Goal: Task Accomplishment & Management: Manage account settings

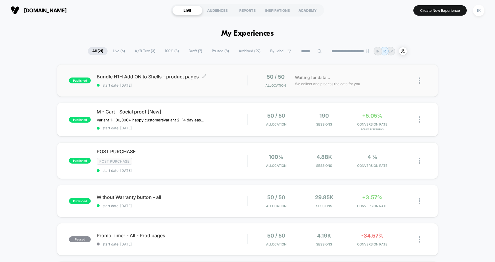
click at [238, 84] on span "start date: [DATE]" at bounding box center [172, 85] width 150 height 4
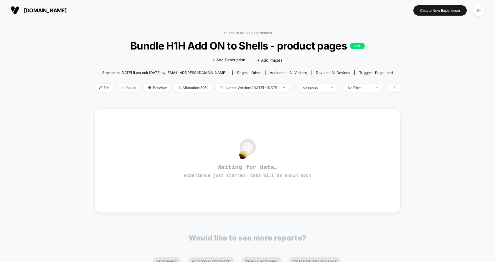
drag, startPoint x: 99, startPoint y: 87, endPoint x: 120, endPoint y: 88, distance: 20.9
click at [120, 88] on div "Edit Pause Preview Allocation: 50% Latest Version: [DATE] - [DATE] | sessions N…" at bounding box center [248, 88] width 306 height 9
click at [120, 88] on span "Pause" at bounding box center [129, 88] width 24 height 8
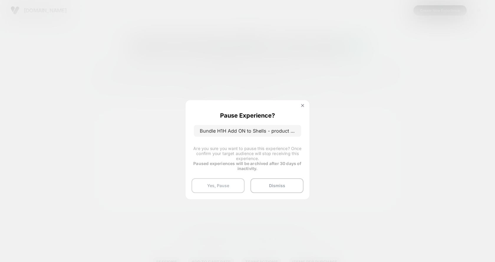
click at [236, 181] on button "Yes, Pause" at bounding box center [217, 185] width 53 height 15
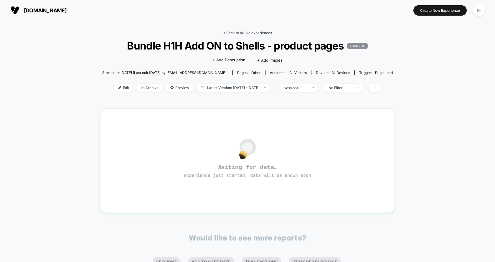
click at [254, 33] on link "< Back to all live experiences" at bounding box center [247, 33] width 49 height 4
